Goal: Communication & Community: Answer question/provide support

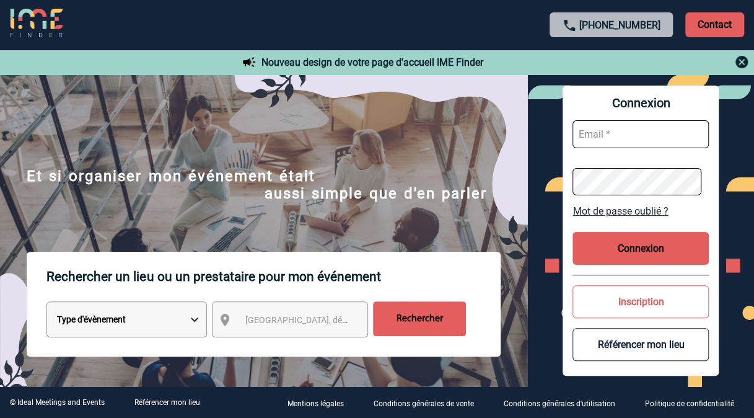
click at [614, 131] on input "text" at bounding box center [641, 134] width 136 height 28
type input "[PERSON_NAME][EMAIL_ADDRESS][DOMAIN_NAME]"
click at [608, 133] on input "text" at bounding box center [641, 134] width 136 height 28
type input "[PERSON_NAME][EMAIL_ADDRESS][DOMAIN_NAME]"
click at [659, 247] on button "Connexion" at bounding box center [641, 248] width 136 height 33
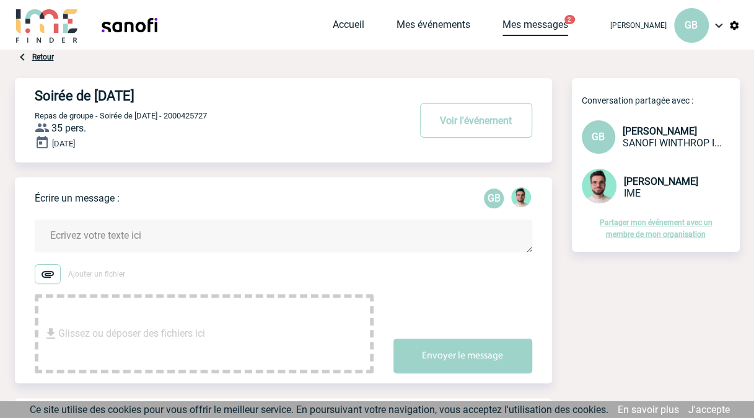
click at [537, 24] on link "Mes messages" at bounding box center [536, 27] width 66 height 17
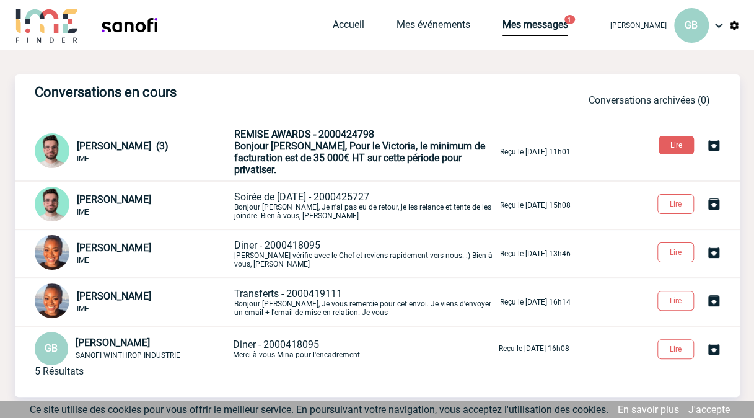
click at [272, 151] on span "Bonjour Geoffroy, Pour le Victoria, le minimum de facturation est de 35 000€ HT…" at bounding box center [359, 157] width 251 height 35
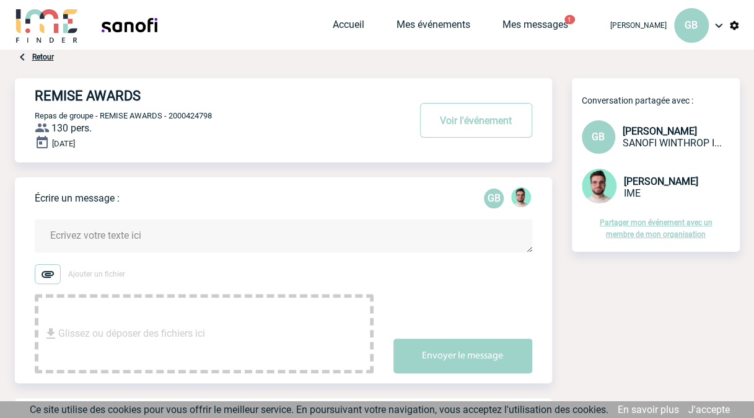
click at [124, 238] on textarea at bounding box center [284, 235] width 498 height 33
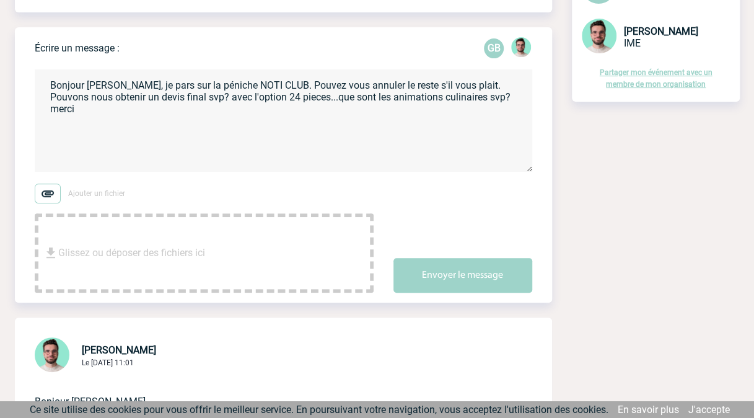
scroll to position [175, 0]
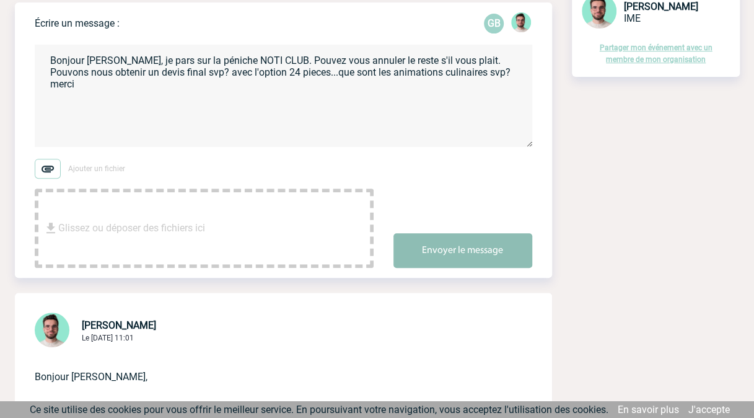
type textarea "Bonjour [PERSON_NAME], je pars sur la péniche NOTI CLUB. Pouvez vous annuler le…"
click at [473, 253] on button "Envoyer le message" at bounding box center [462, 250] width 139 height 35
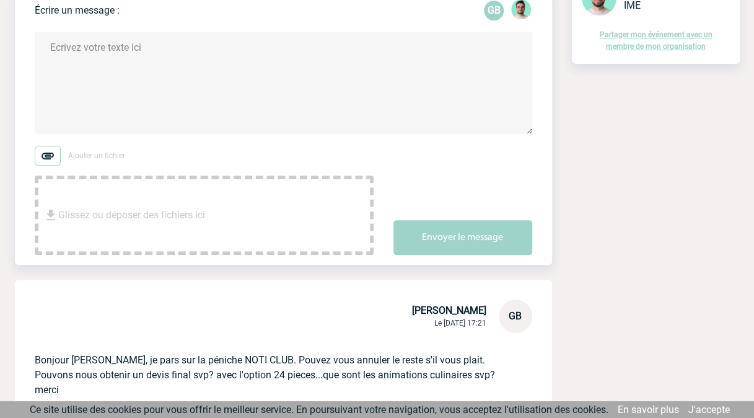
scroll to position [0, 0]
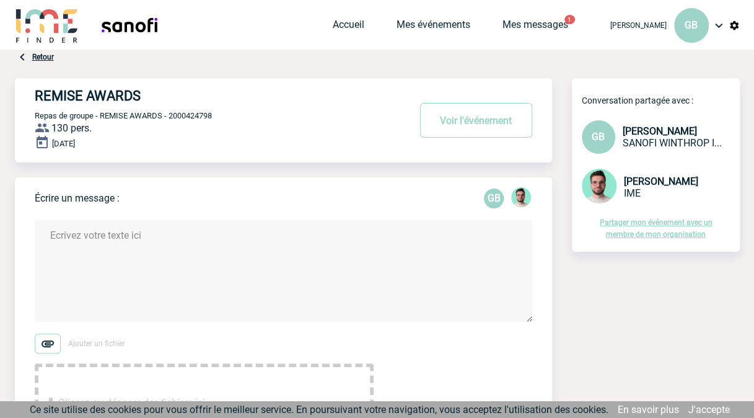
click at [137, 238] on textarea at bounding box center [284, 270] width 498 height 102
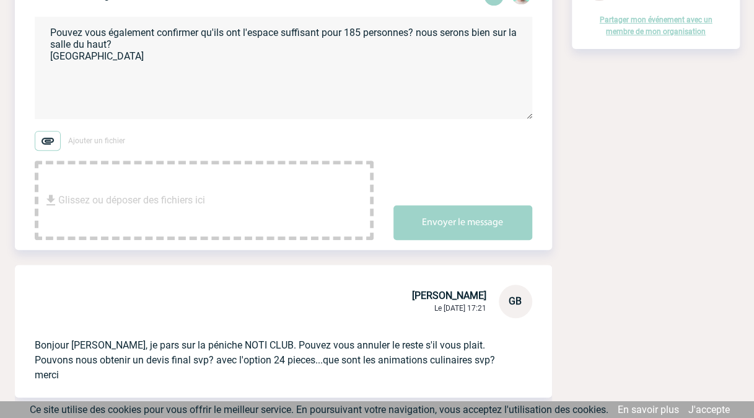
scroll to position [291, 0]
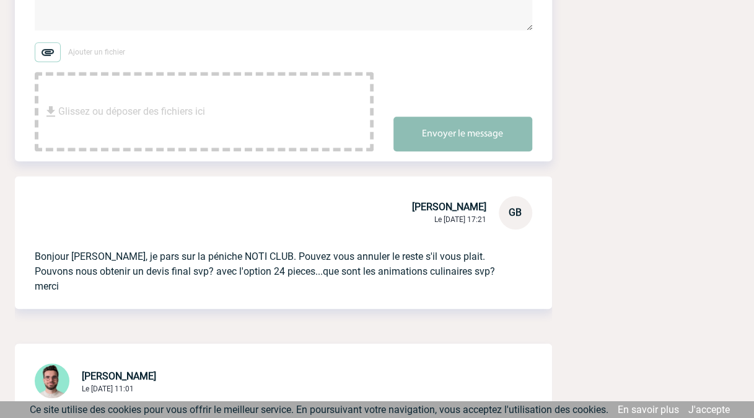
type textarea "Pouvez vous également confirmer qu'ils ont l'espace suffisant pour 185 personne…"
click at [483, 130] on button "Envoyer le message" at bounding box center [462, 133] width 139 height 35
